Goal: Task Accomplishment & Management: Use online tool/utility

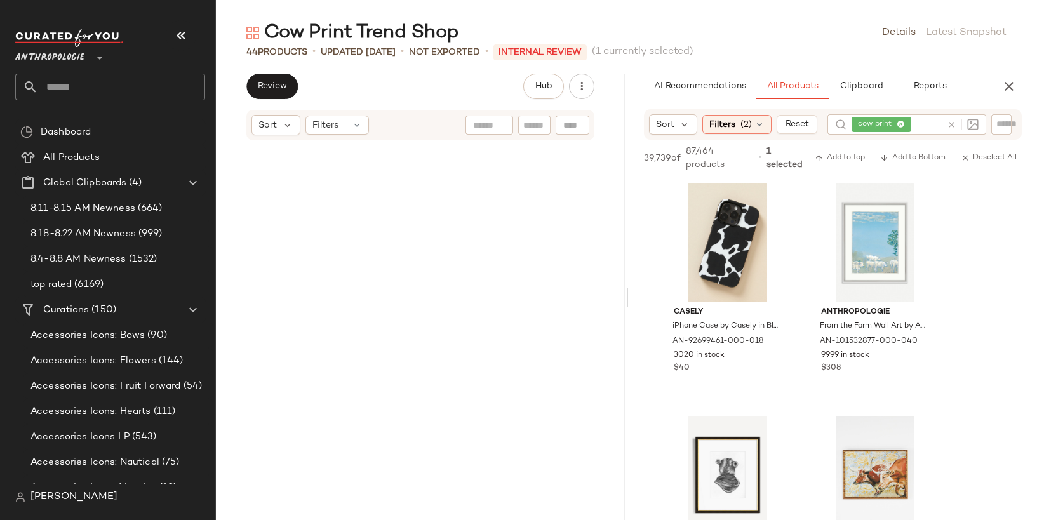
scroll to position [1394, 0]
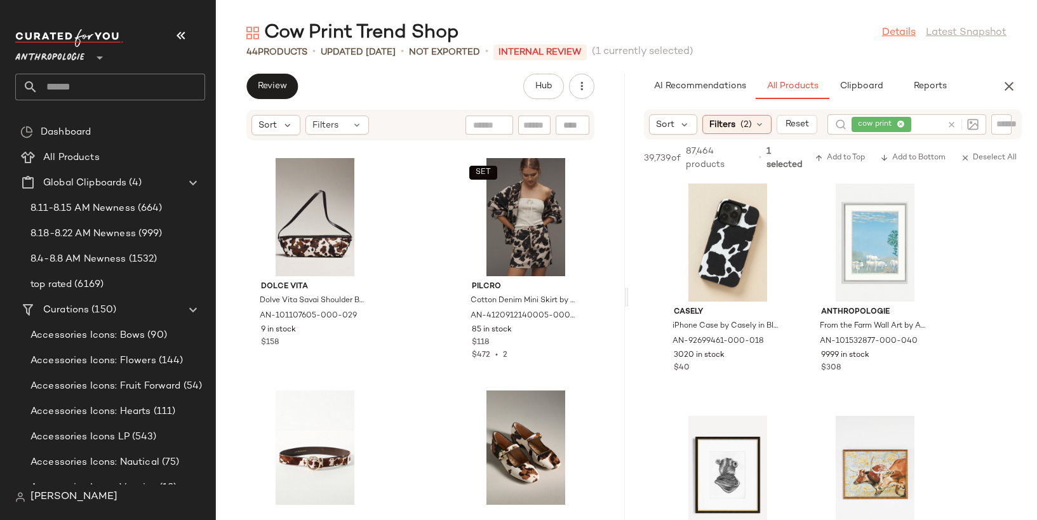
click at [891, 38] on link "Details" at bounding box center [899, 32] width 34 height 15
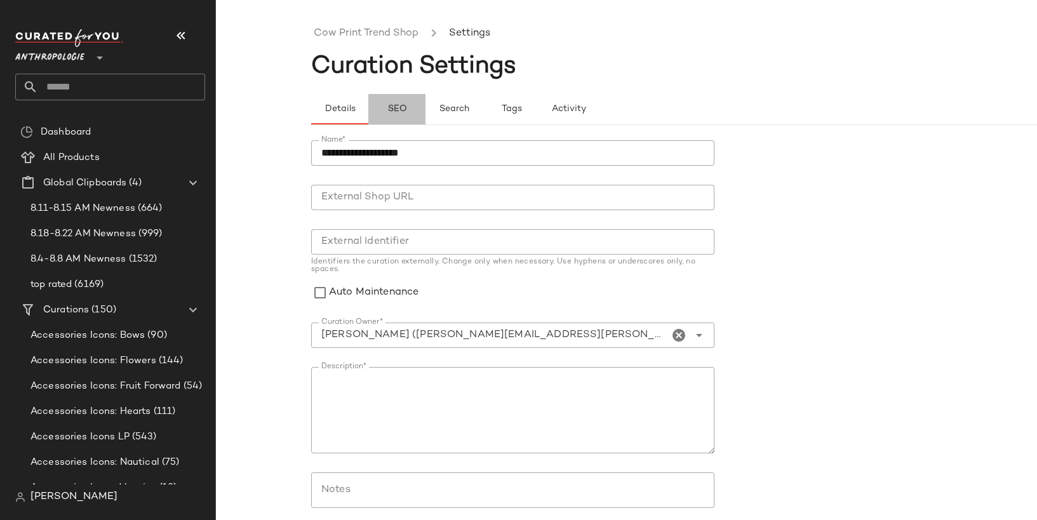
click at [482, 109] on button "SEO" at bounding box center [510, 109] width 57 height 30
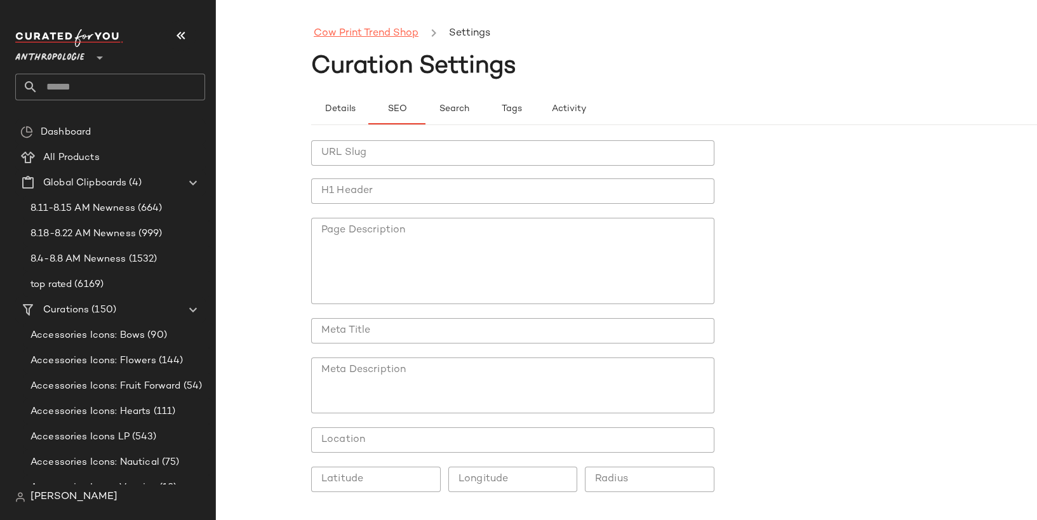
click at [348, 33] on link "Cow Print Trend Shop" at bounding box center [366, 33] width 105 height 17
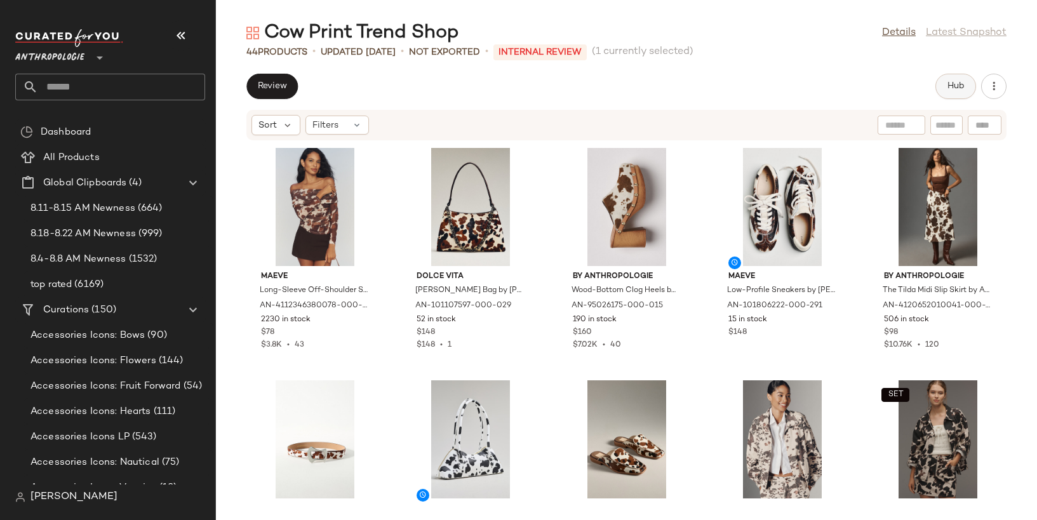
click at [965, 81] on button "Hub" at bounding box center [955, 86] width 41 height 25
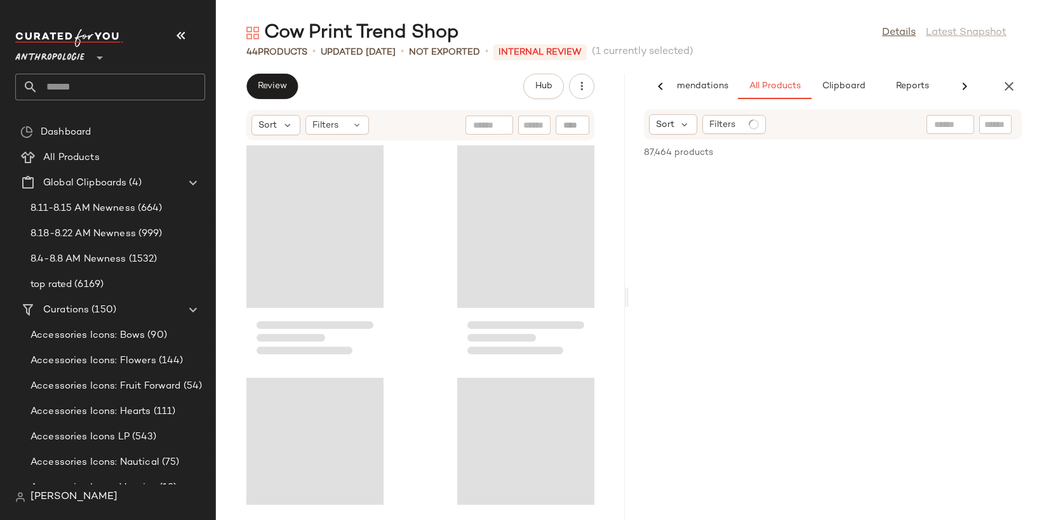
scroll to position [0, 51]
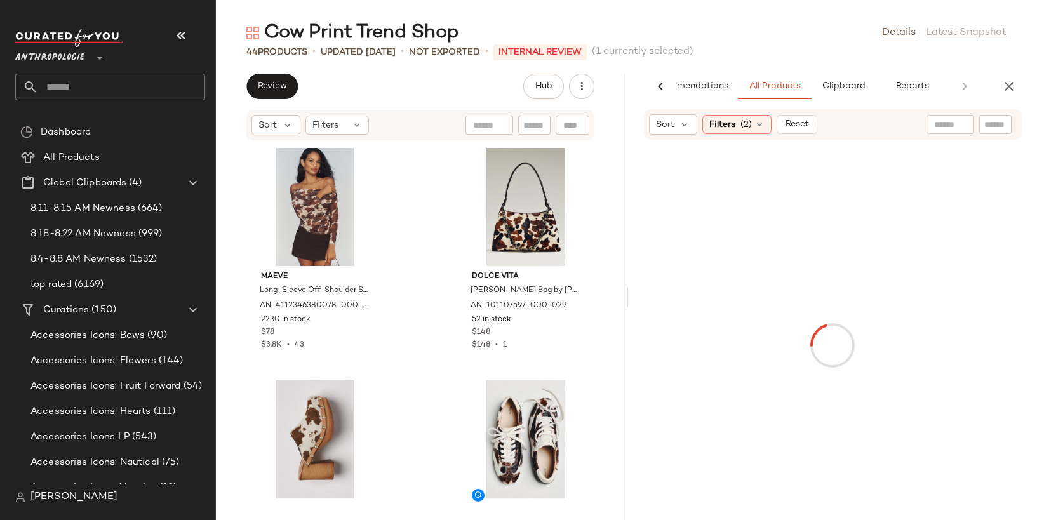
click at [183, 35] on icon "button" at bounding box center [180, 35] width 15 height 15
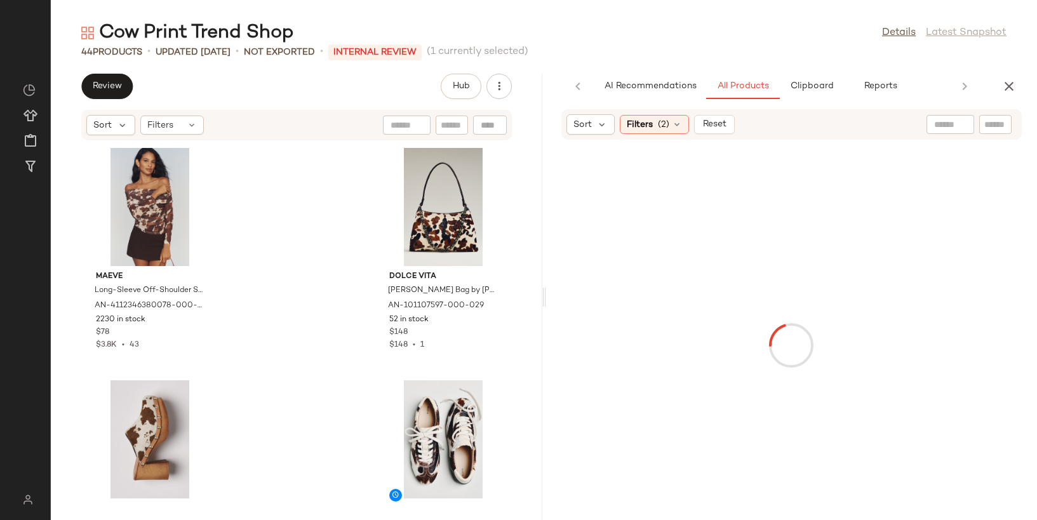
scroll to position [0, 0]
click at [665, 122] on span "(2)" at bounding box center [663, 124] width 11 height 13
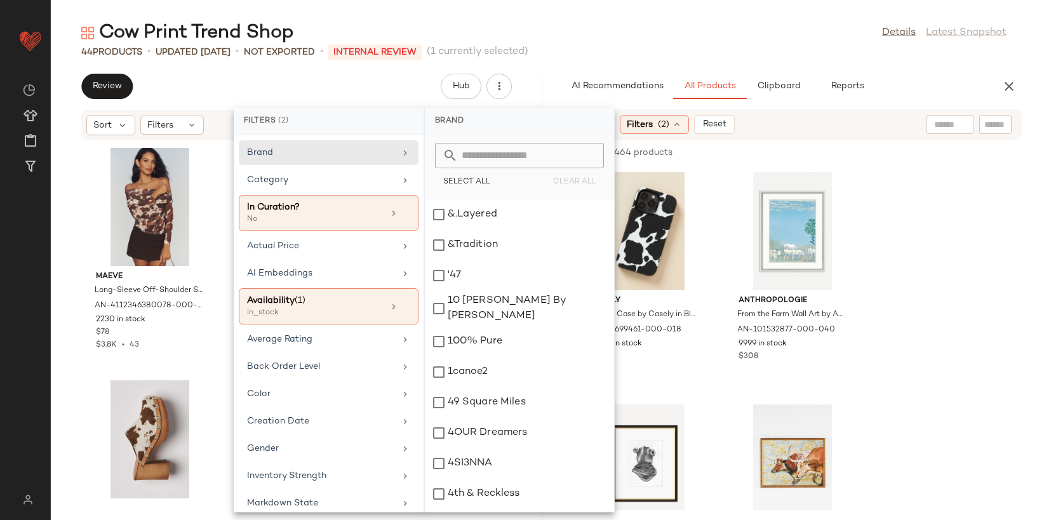
click at [792, 107] on div "AI Recommendations All Products Clipboard Reports Sort Filters (2) Reset 39,739…" at bounding box center [791, 297] width 491 height 446
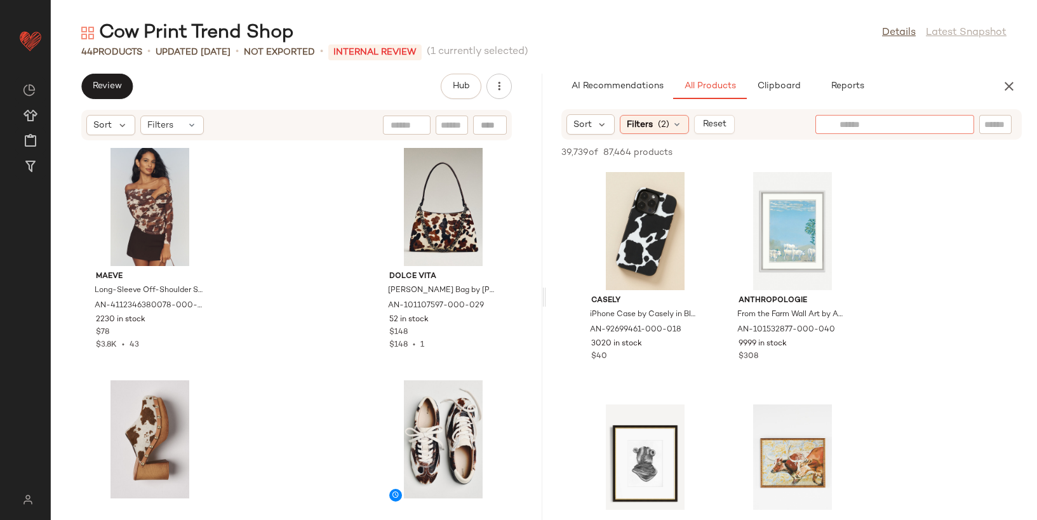
click at [964, 124] on div at bounding box center [894, 124] width 159 height 19
type input "*********"
click at [717, 124] on span "Reset" at bounding box center [714, 124] width 24 height 10
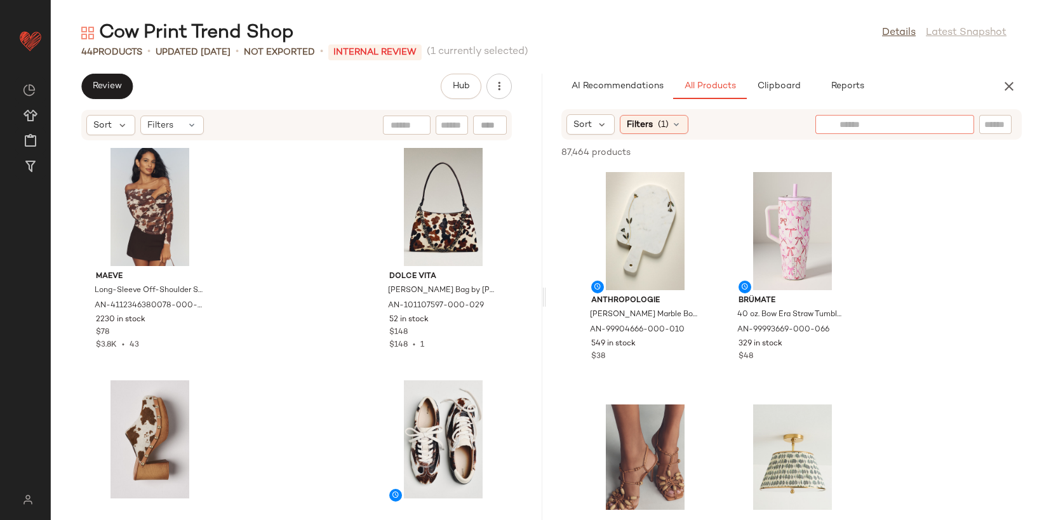
click at [954, 131] on div at bounding box center [894, 124] width 159 height 19
type input "*********"
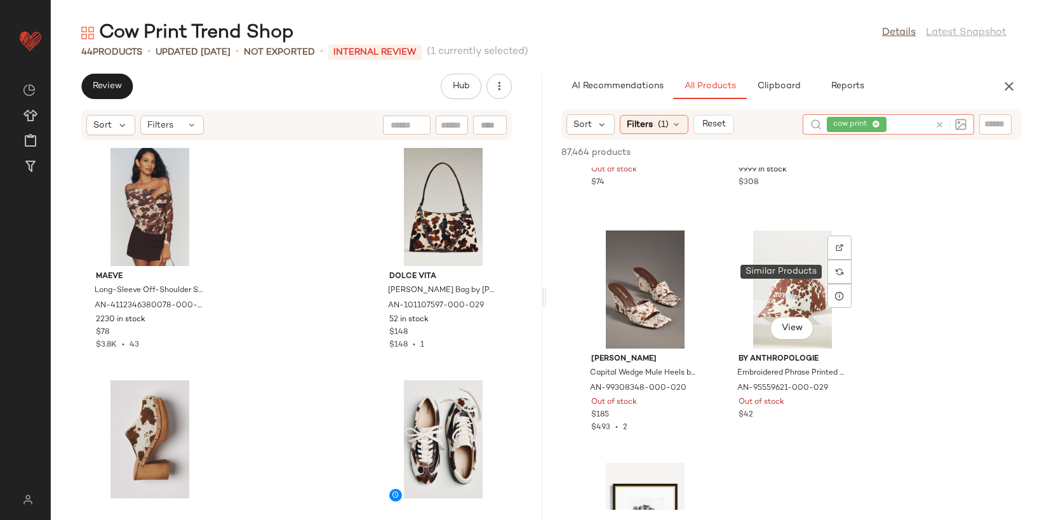
scroll to position [638, 0]
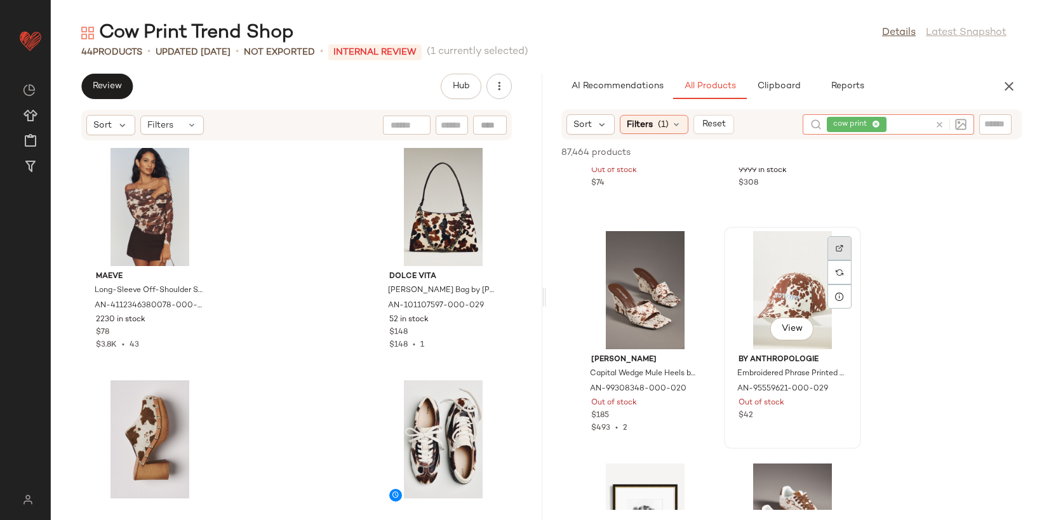
click at [842, 260] on div at bounding box center [839, 272] width 24 height 24
click at [665, 121] on span "(1)" at bounding box center [663, 124] width 11 height 13
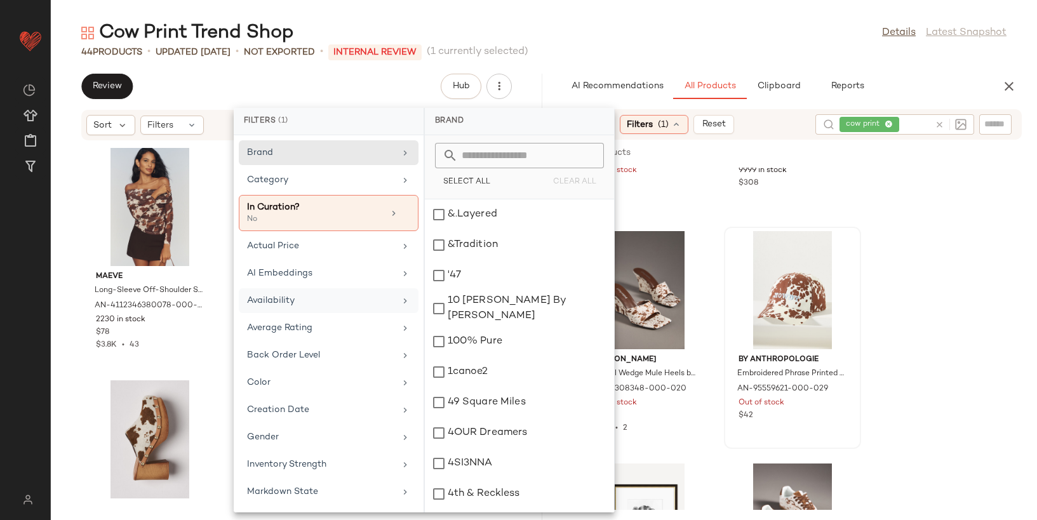
click at [319, 300] on div "Availability" at bounding box center [321, 300] width 148 height 13
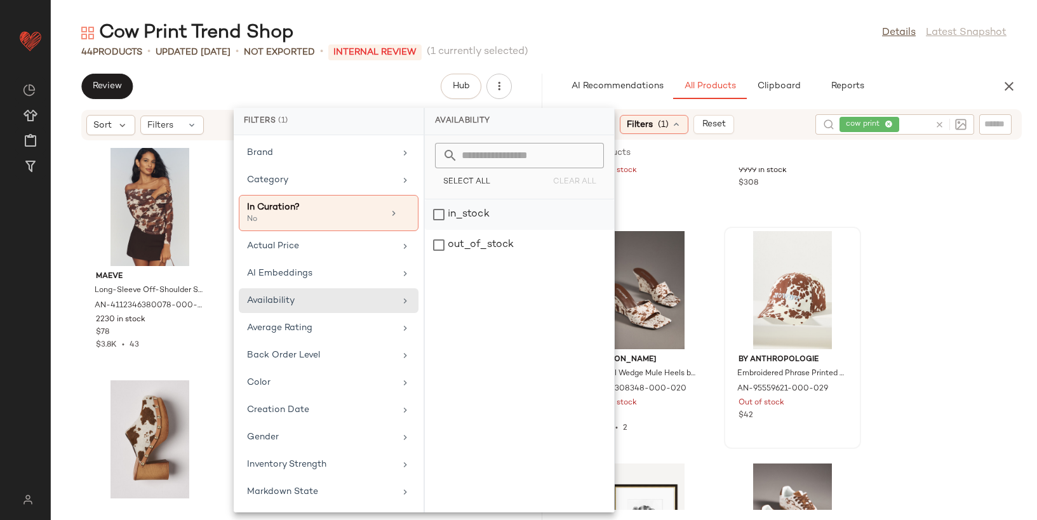
click at [468, 230] on div "in_stock" at bounding box center [519, 245] width 189 height 30
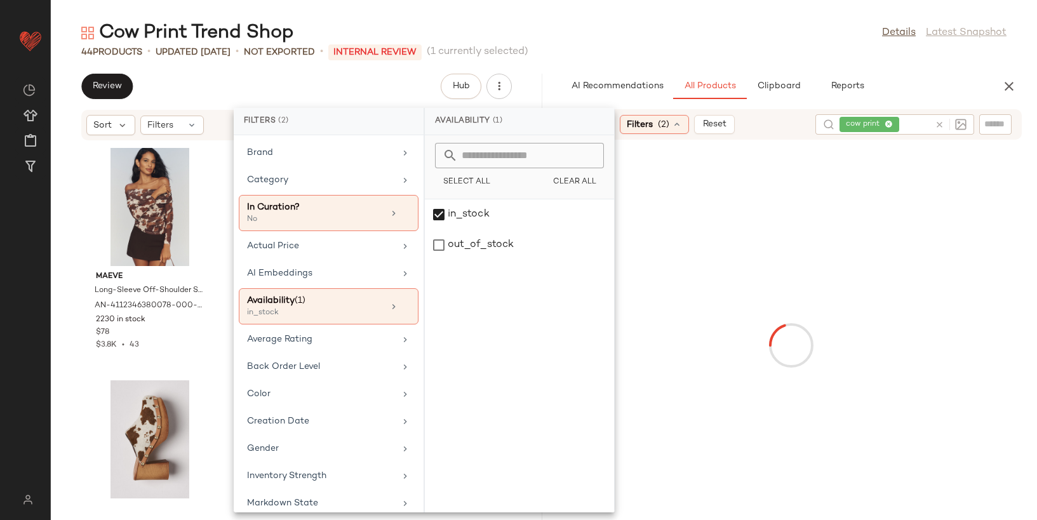
click at [724, 222] on div at bounding box center [791, 345] width 486 height 406
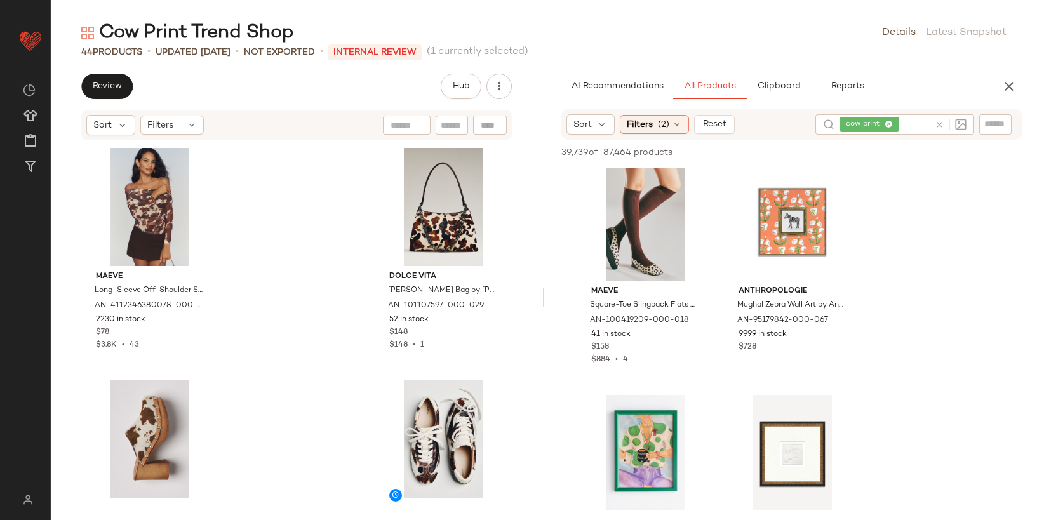
scroll to position [1625, 0]
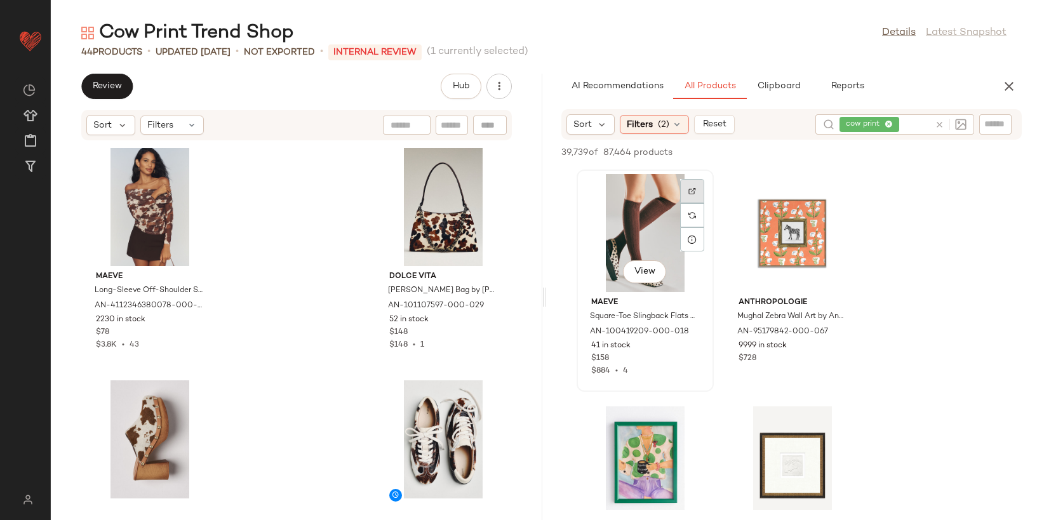
click at [687, 203] on div at bounding box center [692, 215] width 24 height 24
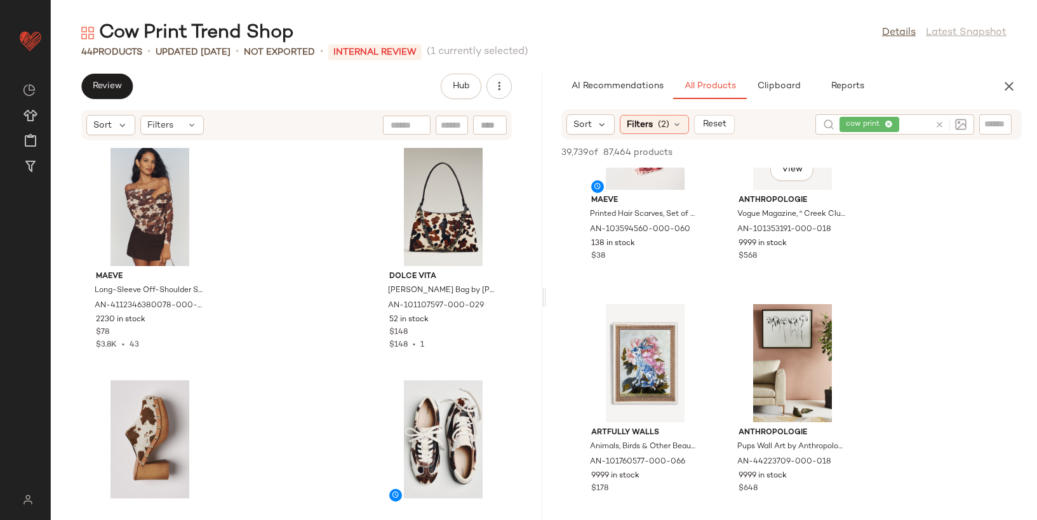
scroll to position [3354, 0]
click at [939, 126] on icon at bounding box center [939, 125] width 10 height 10
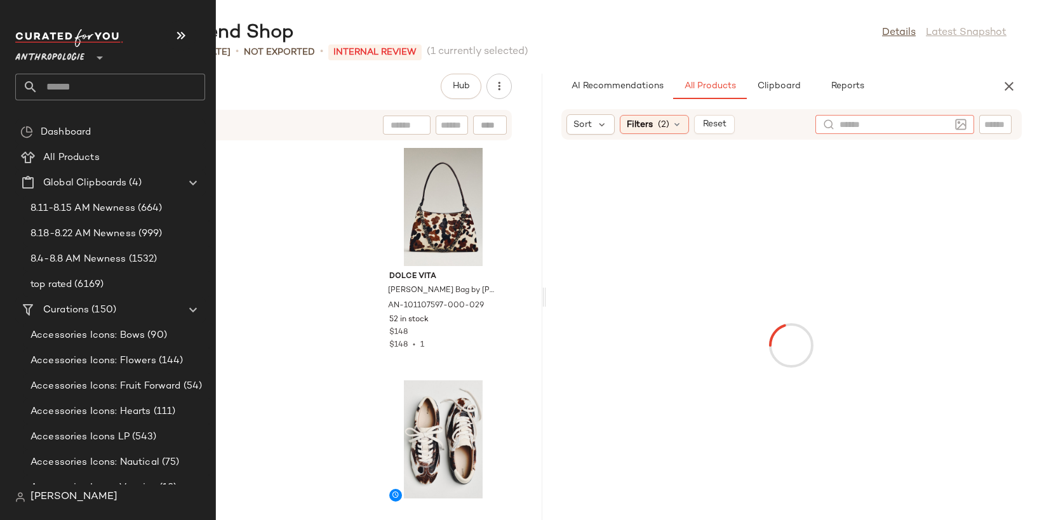
click at [72, 85] on input "text" at bounding box center [121, 87] width 167 height 27
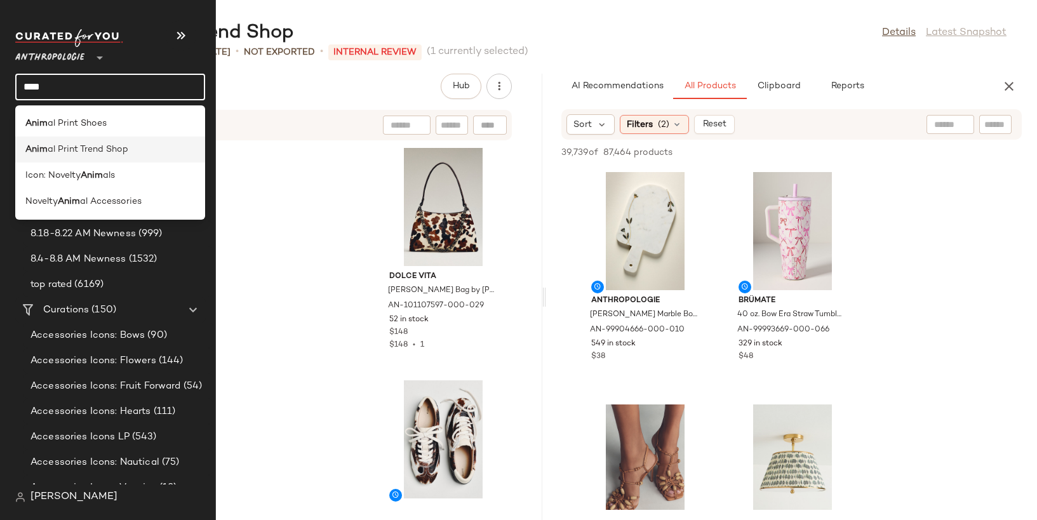
type input "****"
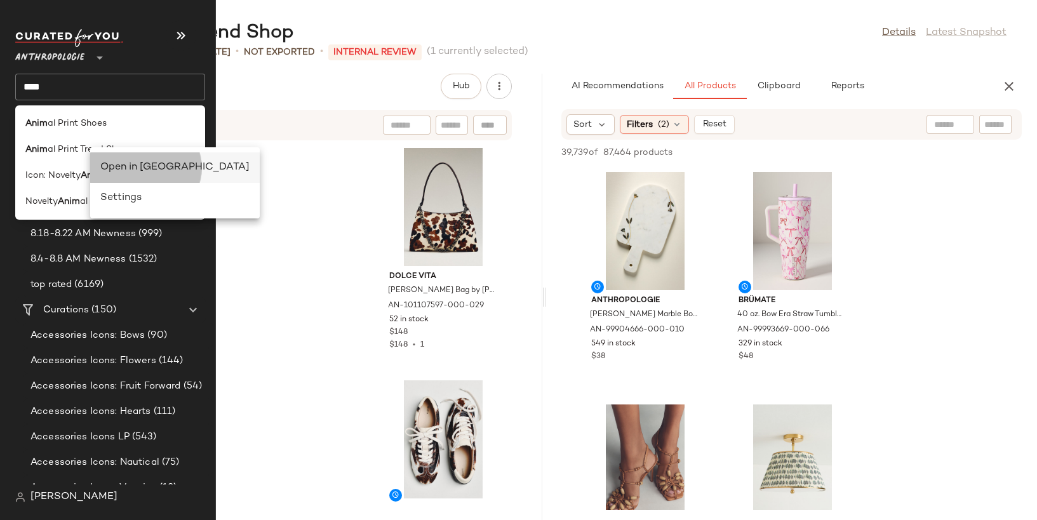
click at [130, 161] on div "Open in [GEOGRAPHIC_DATA]" at bounding box center [174, 167] width 149 height 15
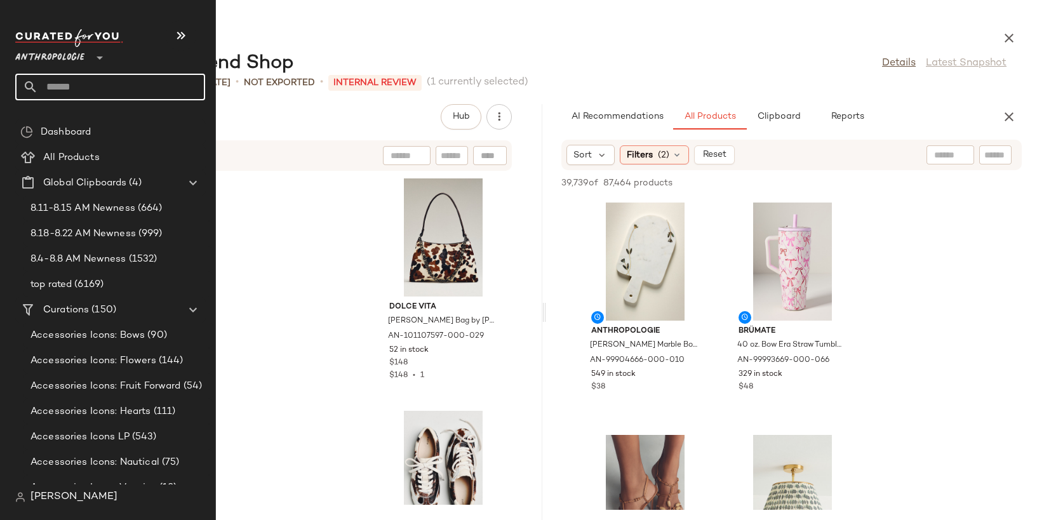
click at [58, 83] on input "text" at bounding box center [121, 87] width 167 height 27
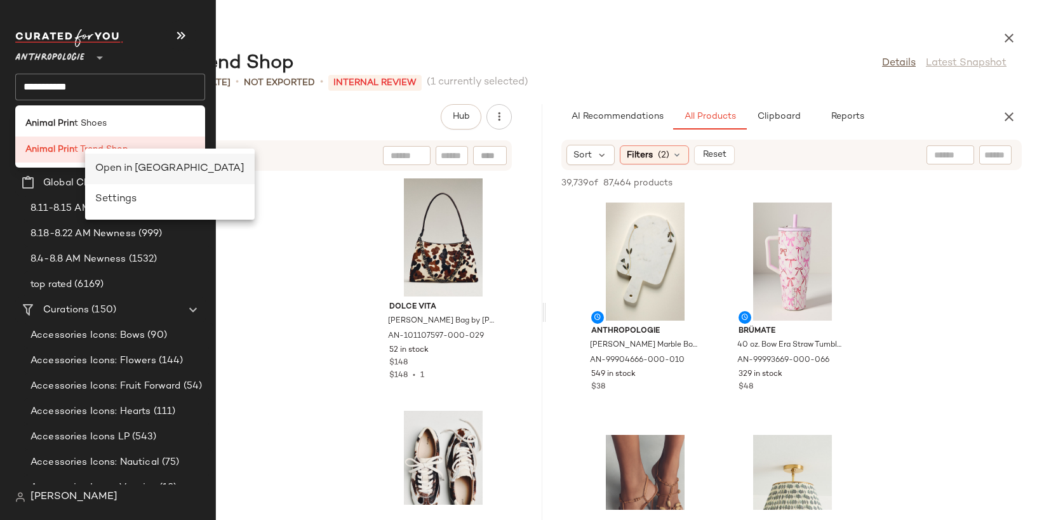
click at [120, 168] on div "Open in [GEOGRAPHIC_DATA]" at bounding box center [169, 168] width 149 height 15
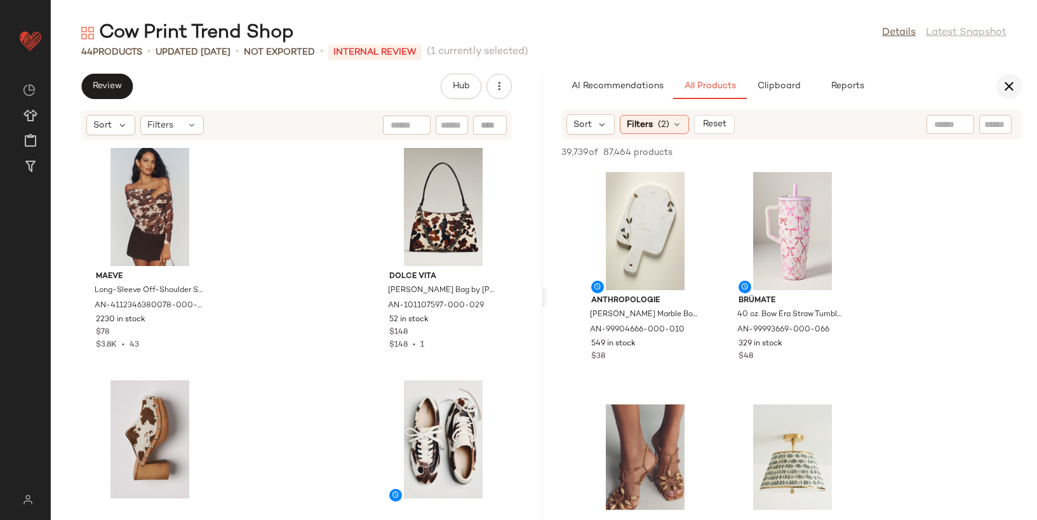
click at [1009, 84] on icon "button" at bounding box center [1008, 86] width 15 height 15
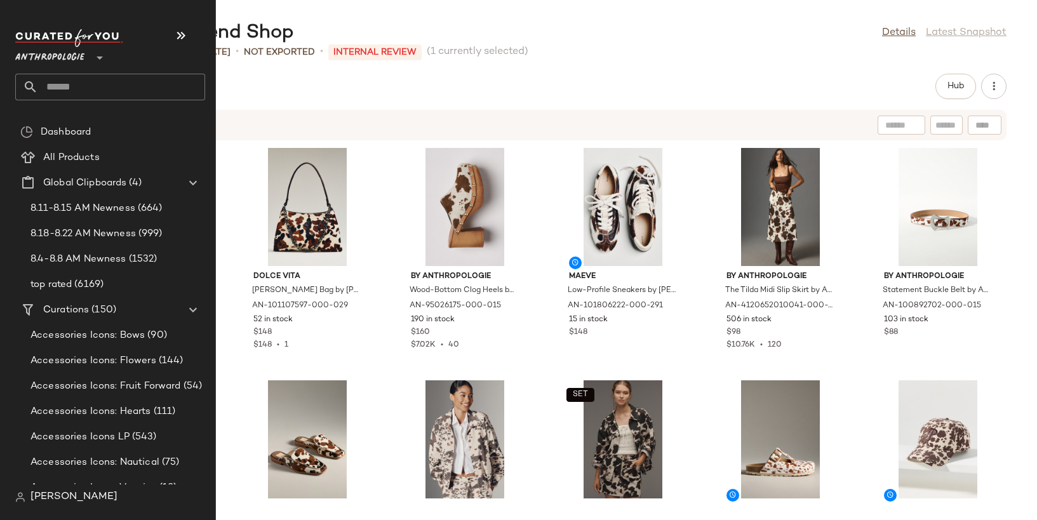
click at [71, 79] on input "text" at bounding box center [121, 87] width 167 height 27
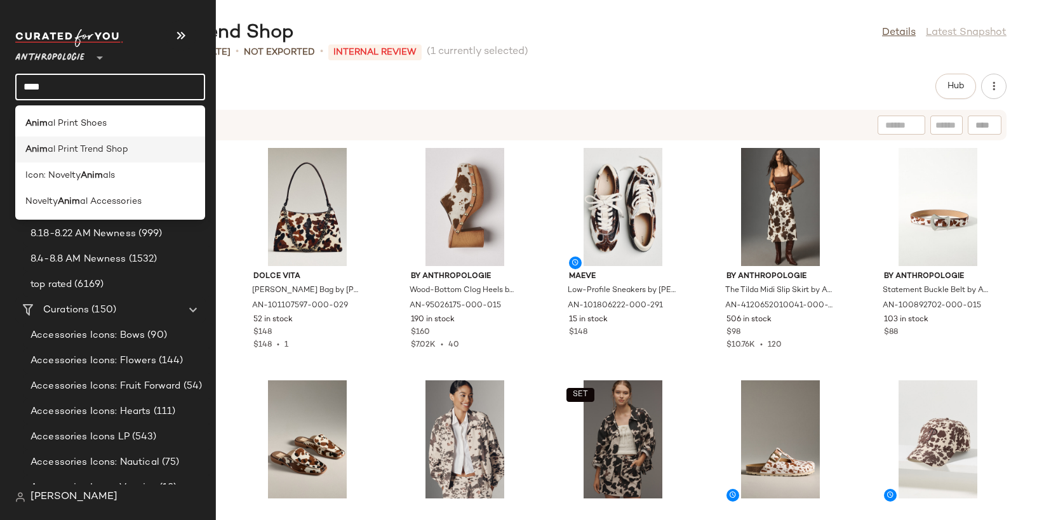
type input "****"
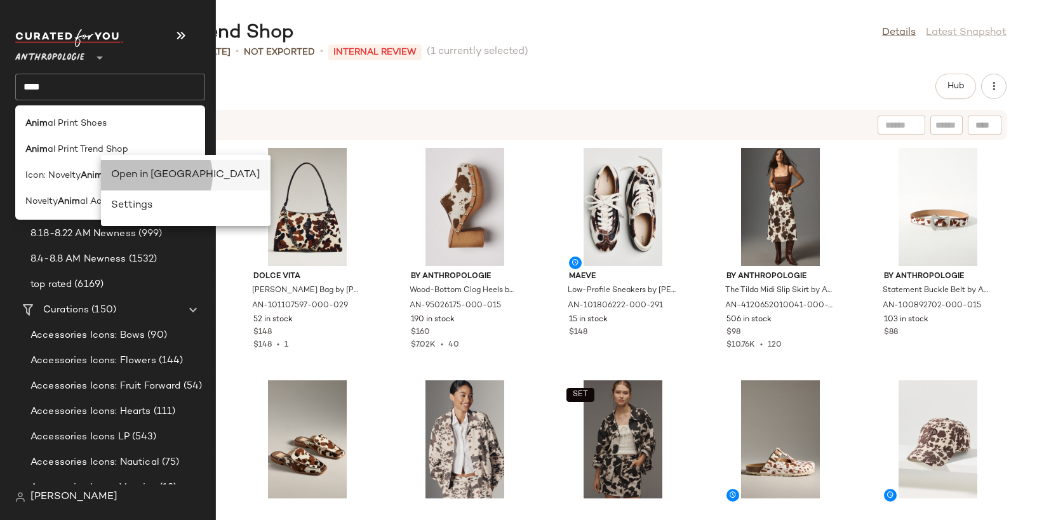
click at [145, 170] on div "Open in [GEOGRAPHIC_DATA]" at bounding box center [185, 175] width 149 height 15
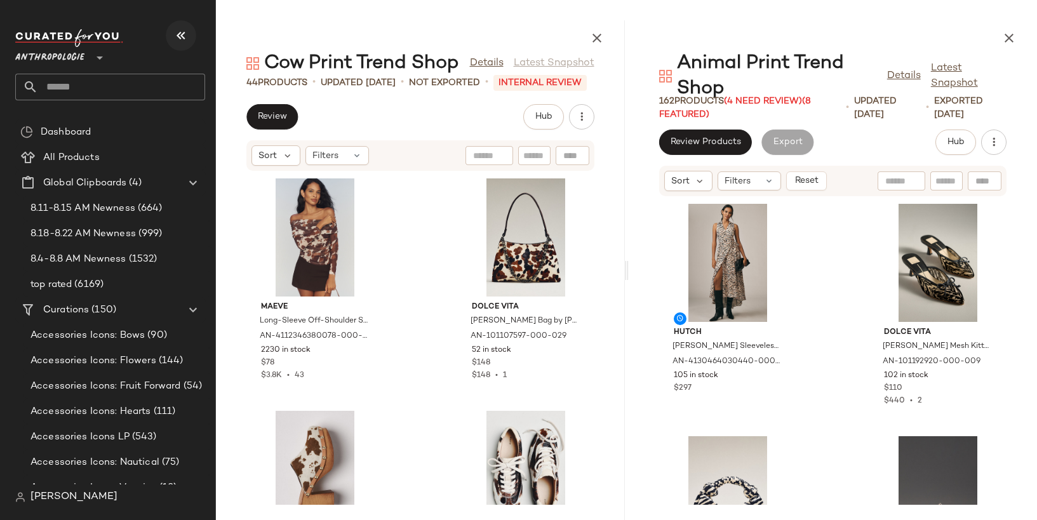
click at [180, 39] on icon "button" at bounding box center [180, 35] width 15 height 15
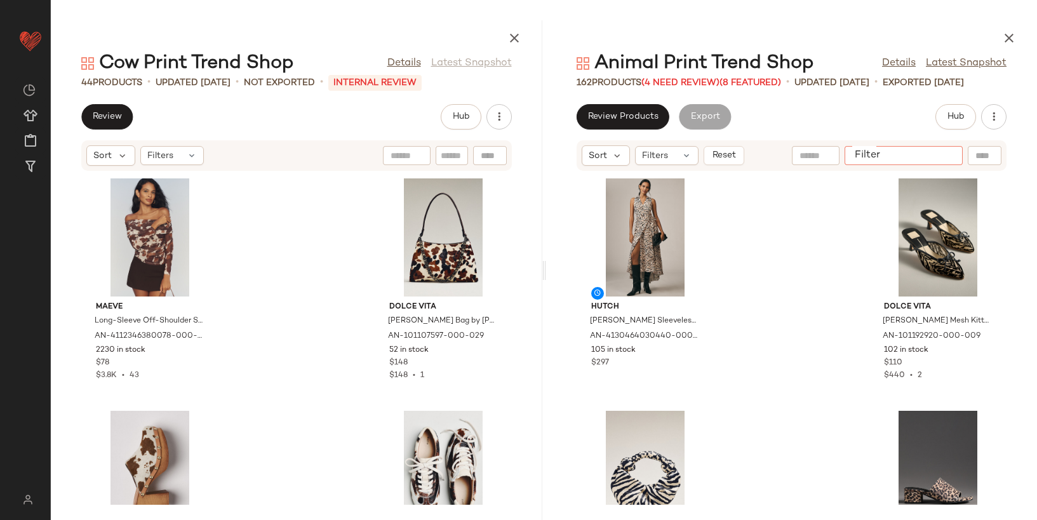
click at [945, 157] on input "Filter" at bounding box center [903, 155] width 108 height 13
type input "***"
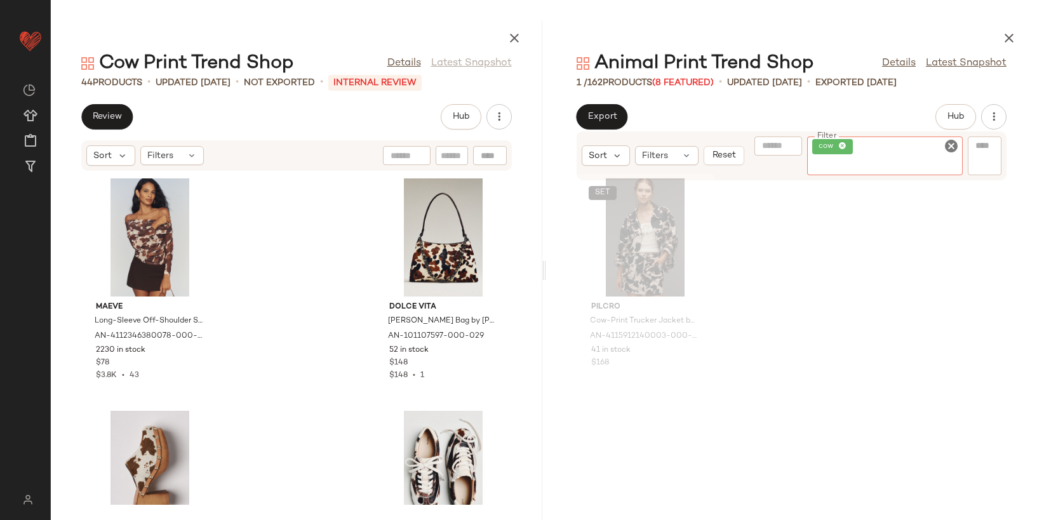
click at [949, 147] on icon "Clear Filter" at bounding box center [950, 145] width 15 height 15
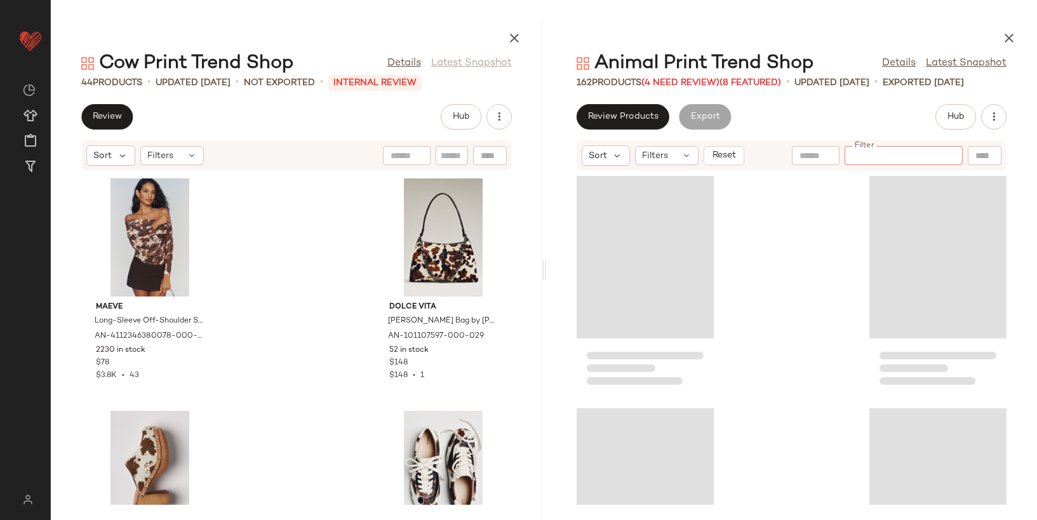
click at [813, 159] on input "text" at bounding box center [815, 155] width 32 height 13
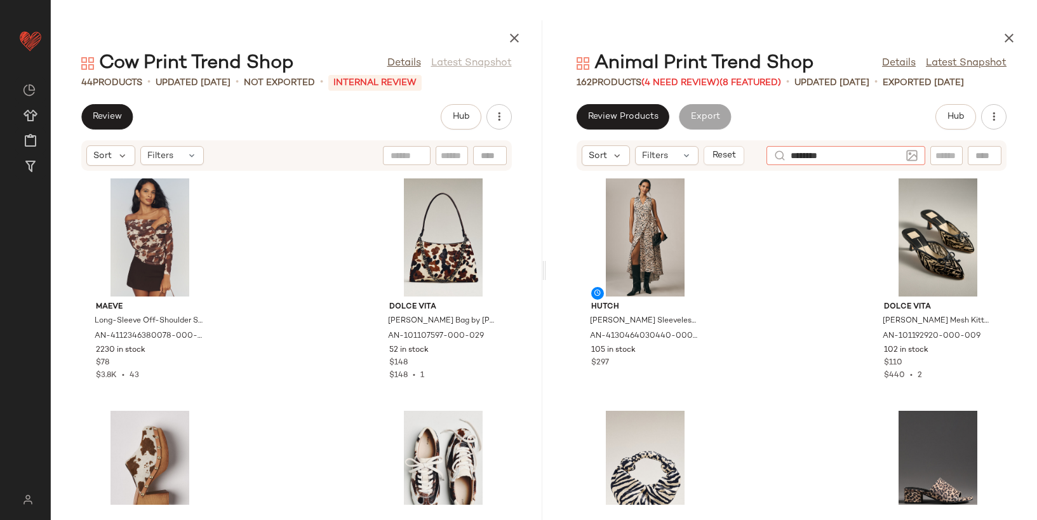
type input "*********"
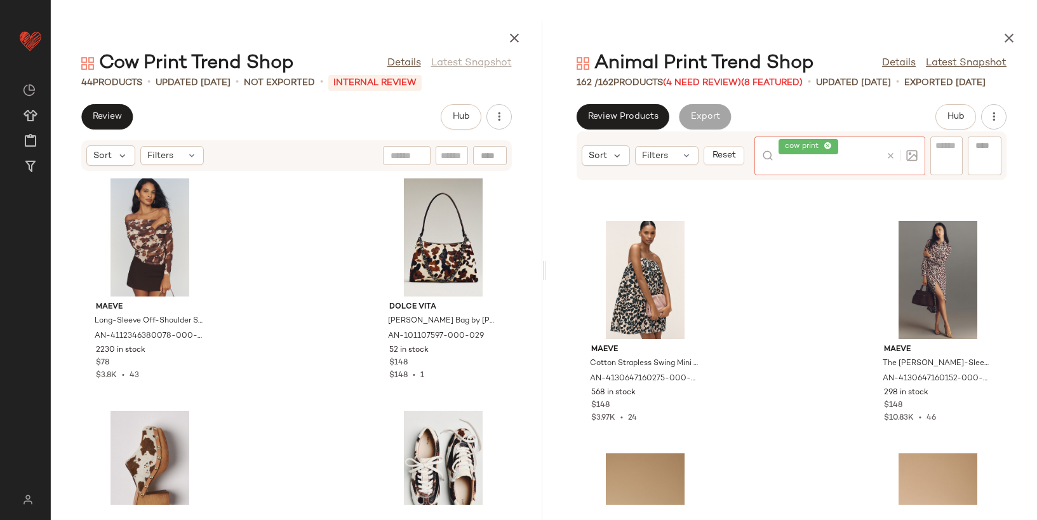
scroll to position [1122, 0]
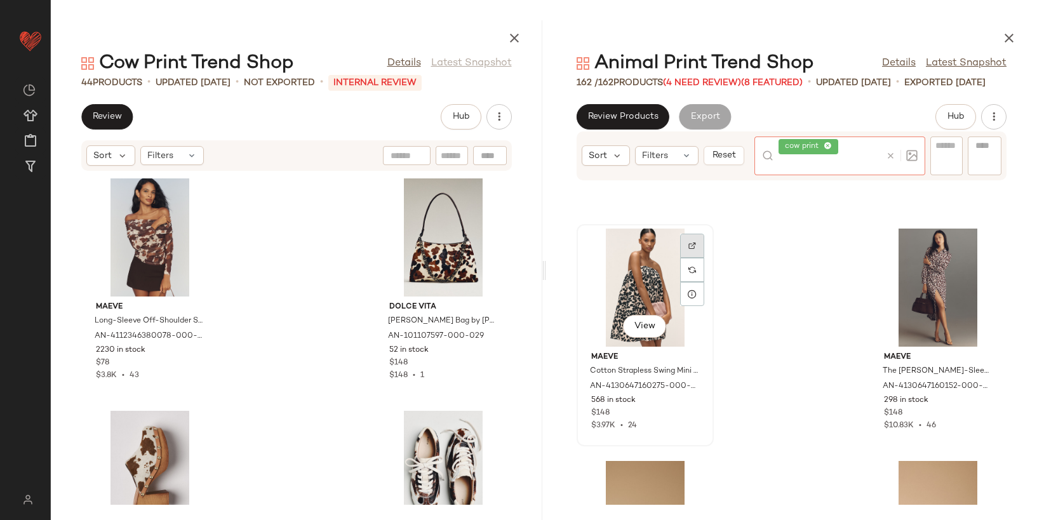
click at [693, 242] on img at bounding box center [692, 246] width 8 height 8
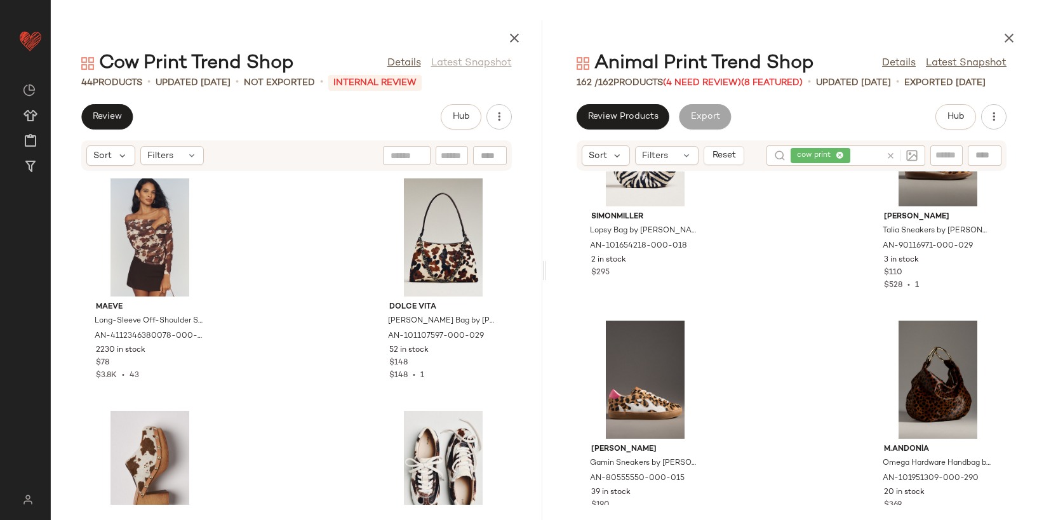
scroll to position [2425, 0]
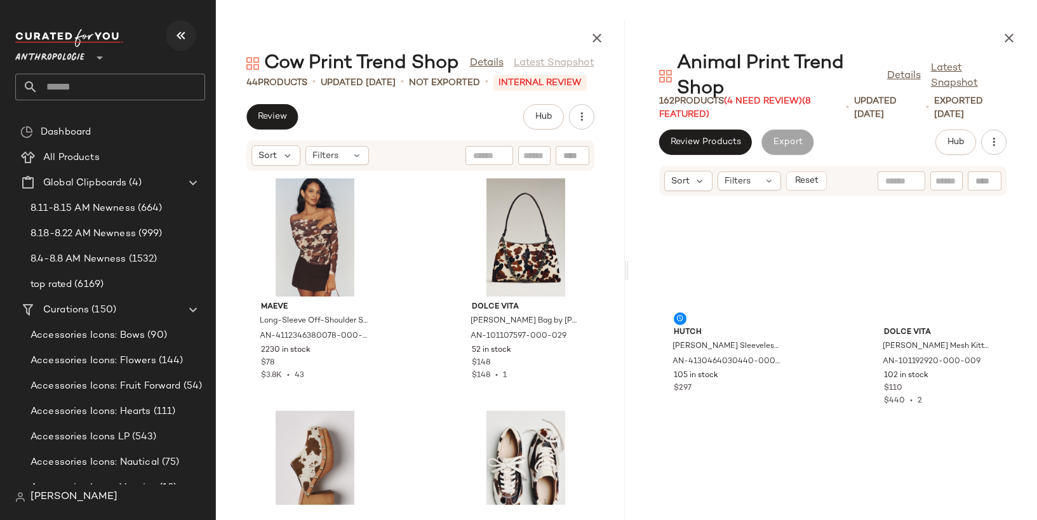
click at [181, 41] on icon "button" at bounding box center [180, 35] width 15 height 15
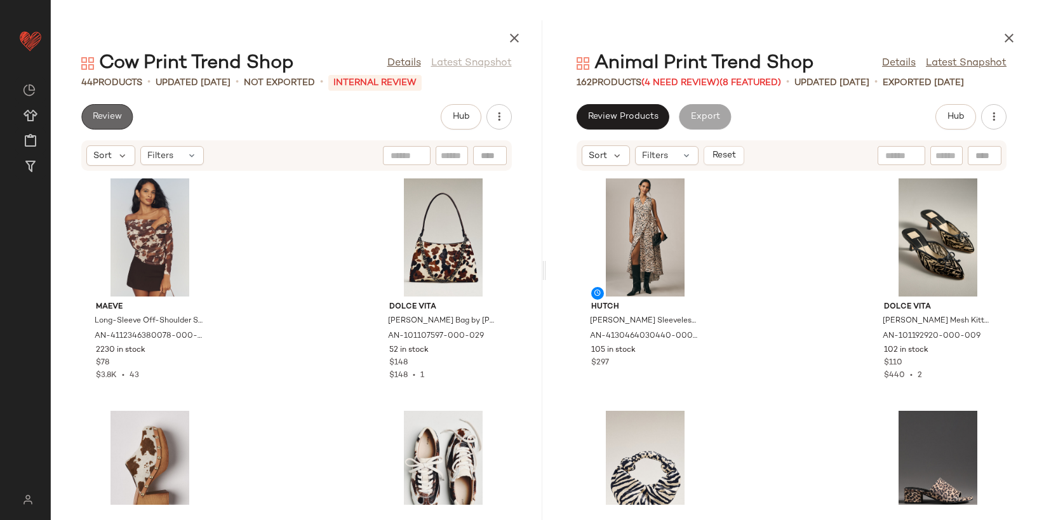
click at [124, 119] on button "Review" at bounding box center [106, 116] width 51 height 25
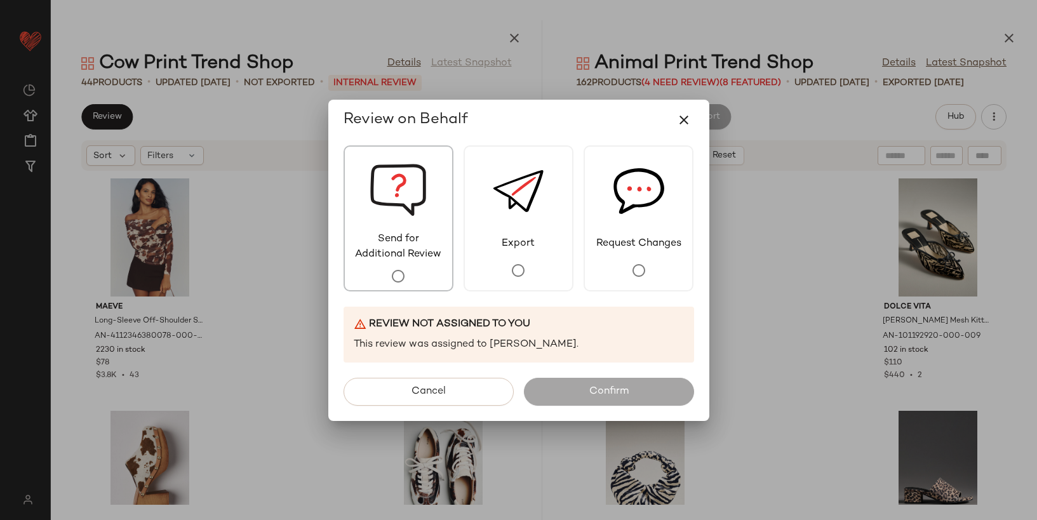
click at [416, 205] on img at bounding box center [397, 189] width 57 height 85
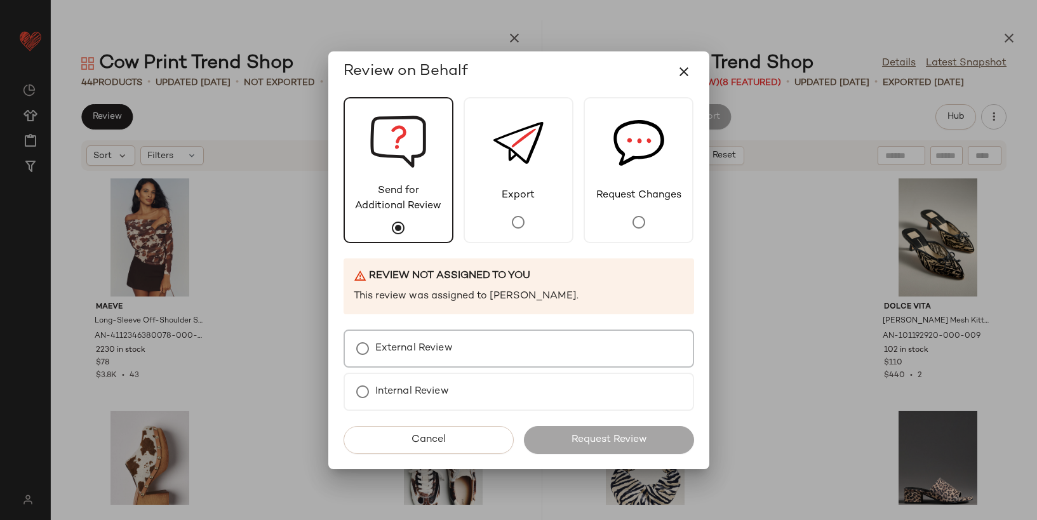
click at [467, 349] on div "External Review" at bounding box center [518, 348] width 350 height 38
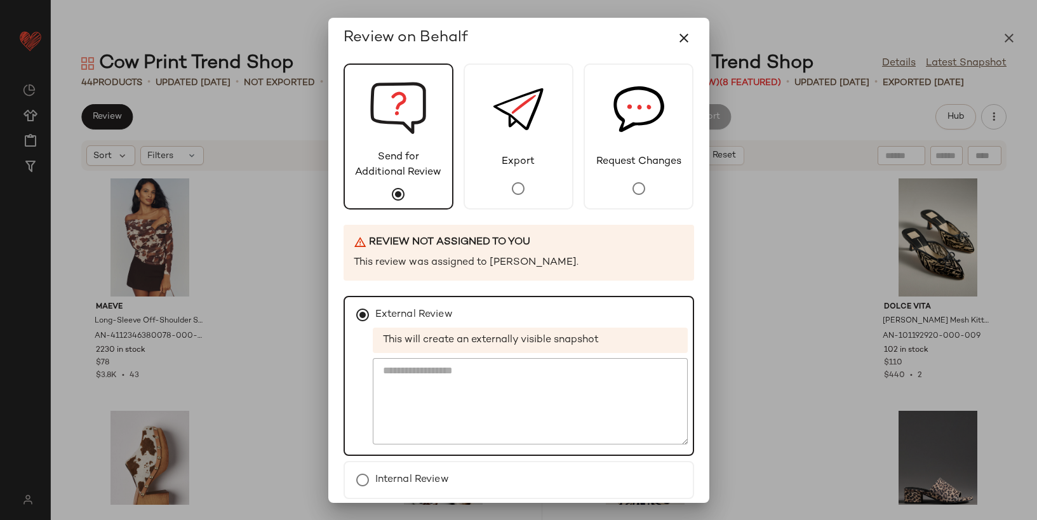
scroll to position [55, 0]
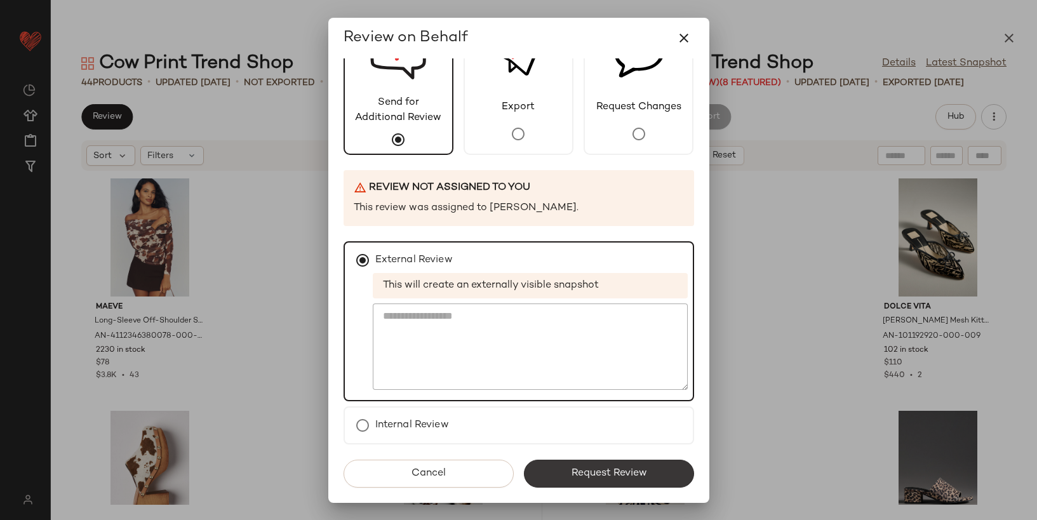
click at [592, 472] on span "Request Review" at bounding box center [608, 473] width 76 height 12
